Goal: Find specific page/section

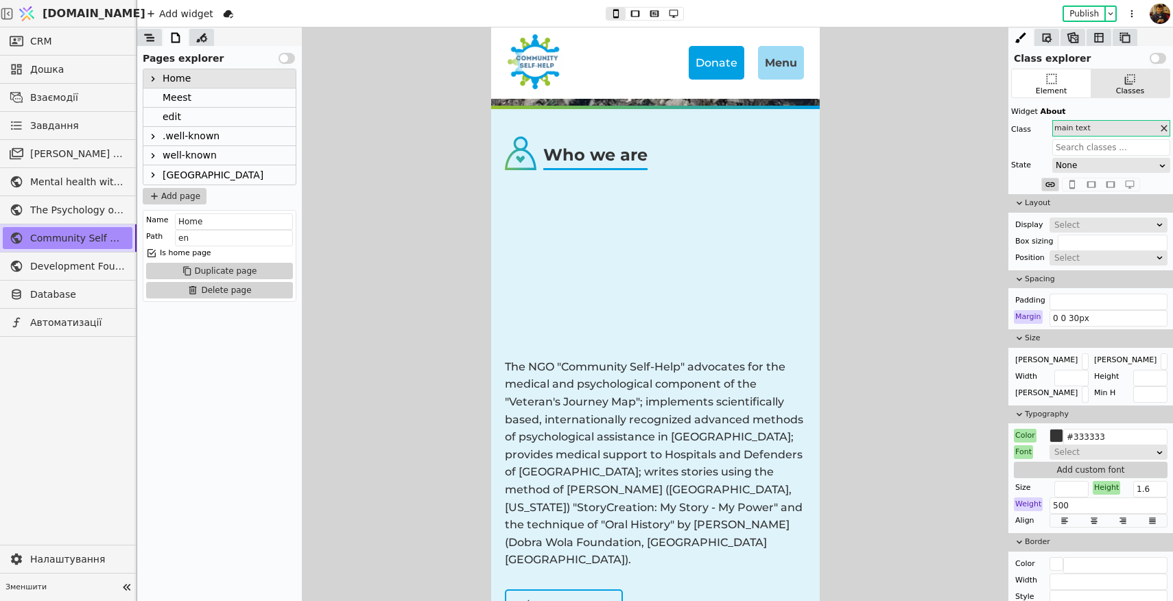
scroll to position [452, 0]
click at [169, 75] on div "Home" at bounding box center [177, 78] width 28 height 19
click at [62, 291] on span "Database" at bounding box center [77, 294] width 95 height 14
